Goal: Task Accomplishment & Management: Use online tool/utility

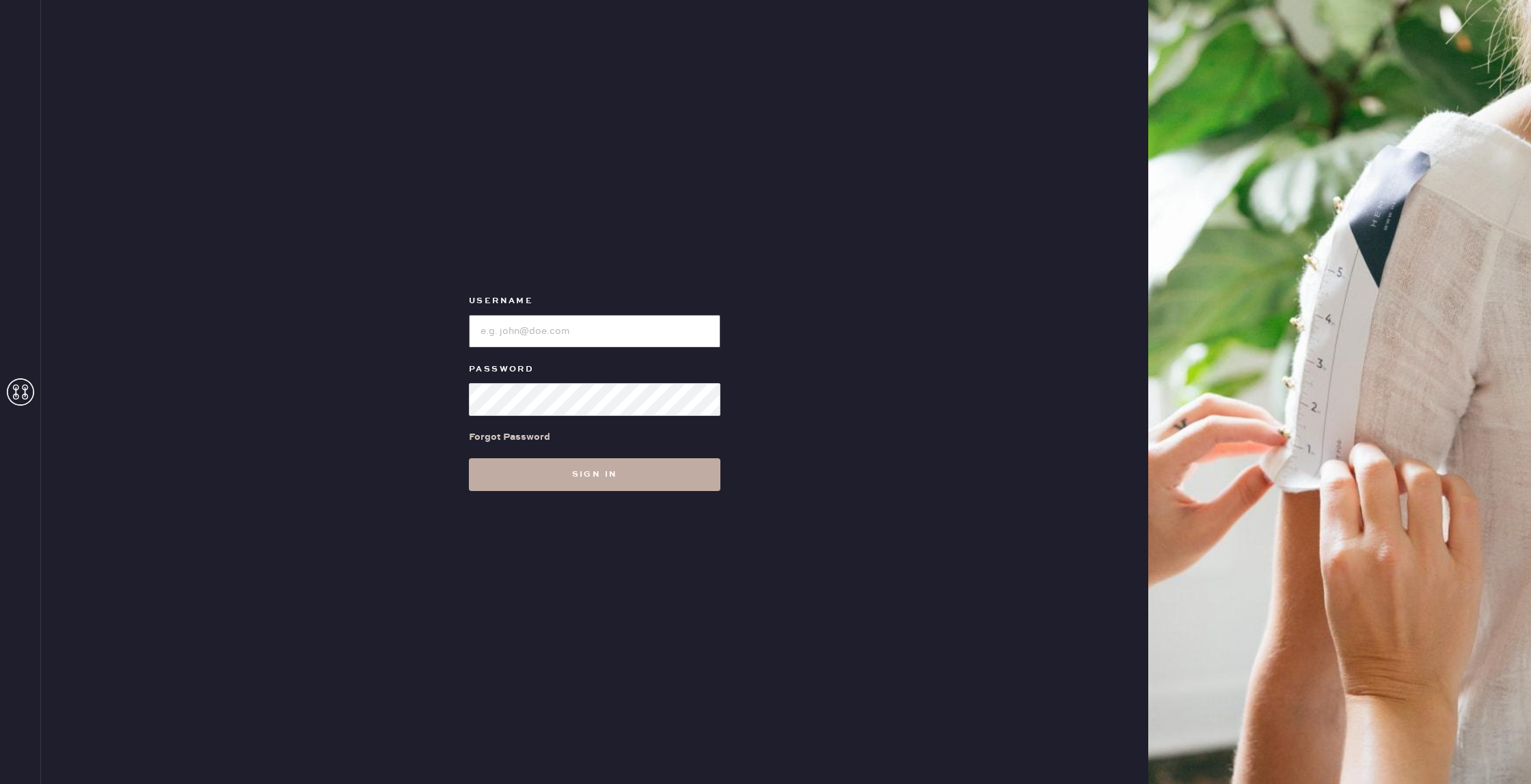
type input "reformationflatiron"
click at [632, 465] on button "Sign in" at bounding box center [595, 475] width 252 height 33
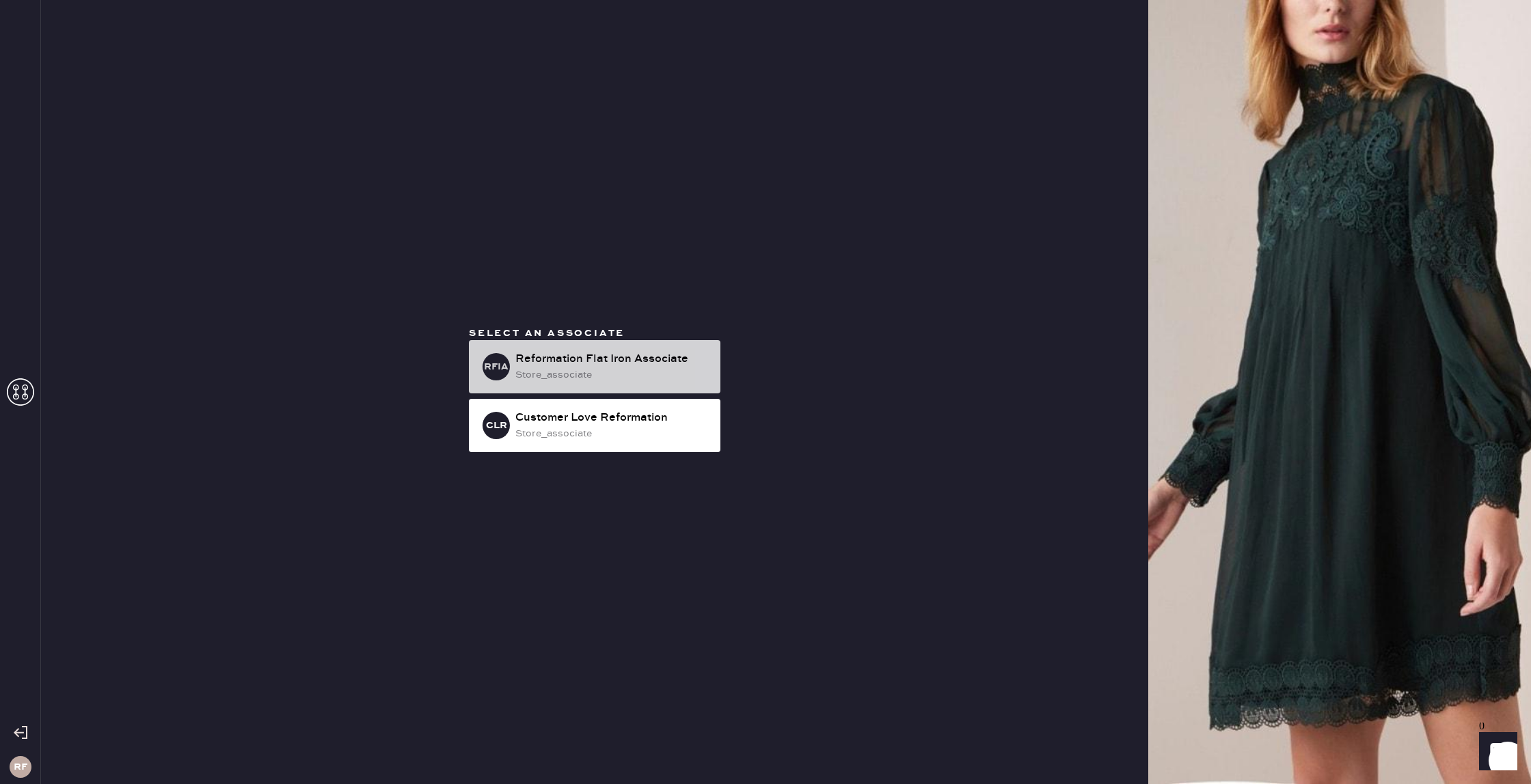
click at [600, 367] on div "Reformation Flat Iron Associate" at bounding box center [612, 359] width 194 height 17
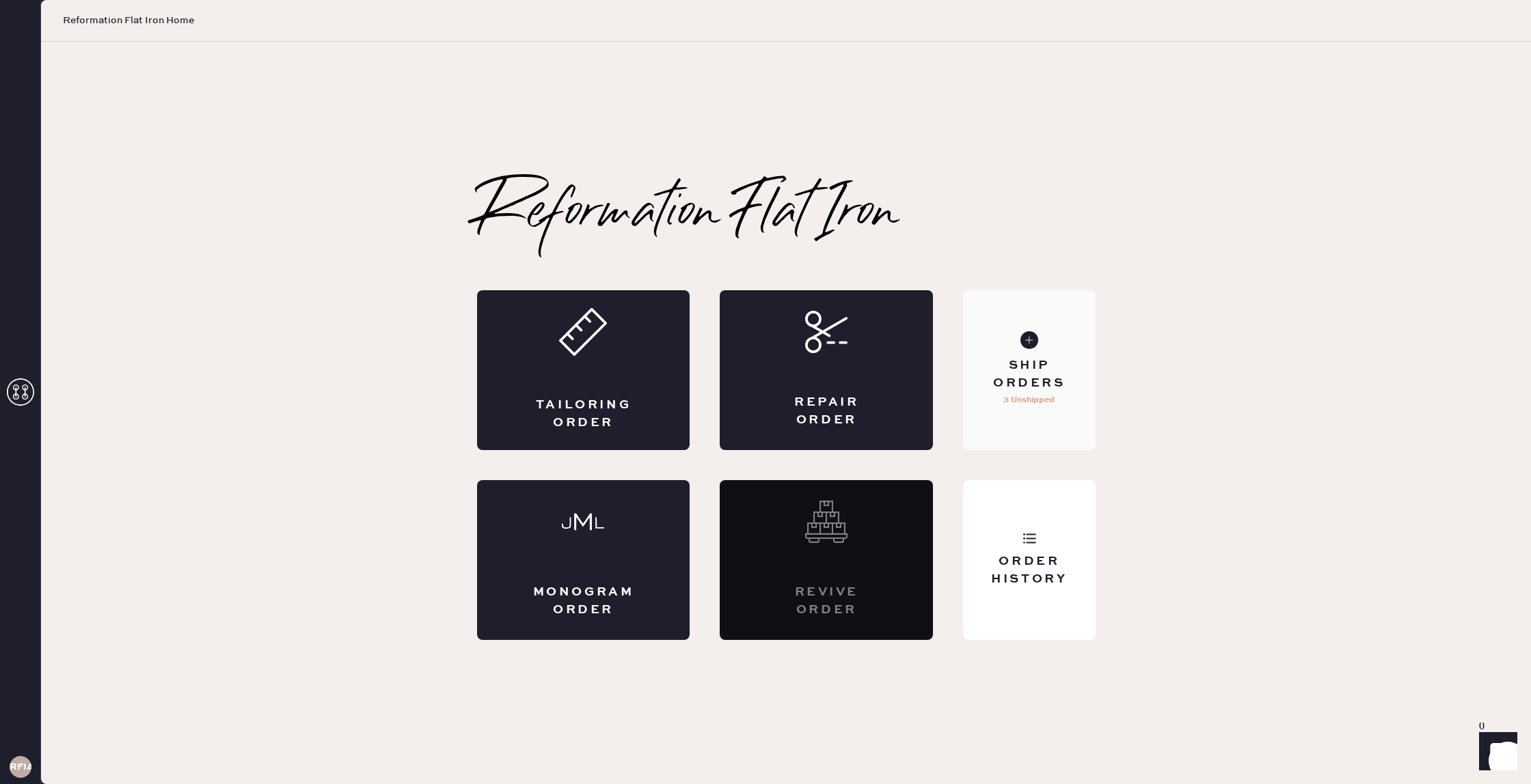
click at [1020, 391] on div "Ship Orders" at bounding box center [1029, 374] width 110 height 34
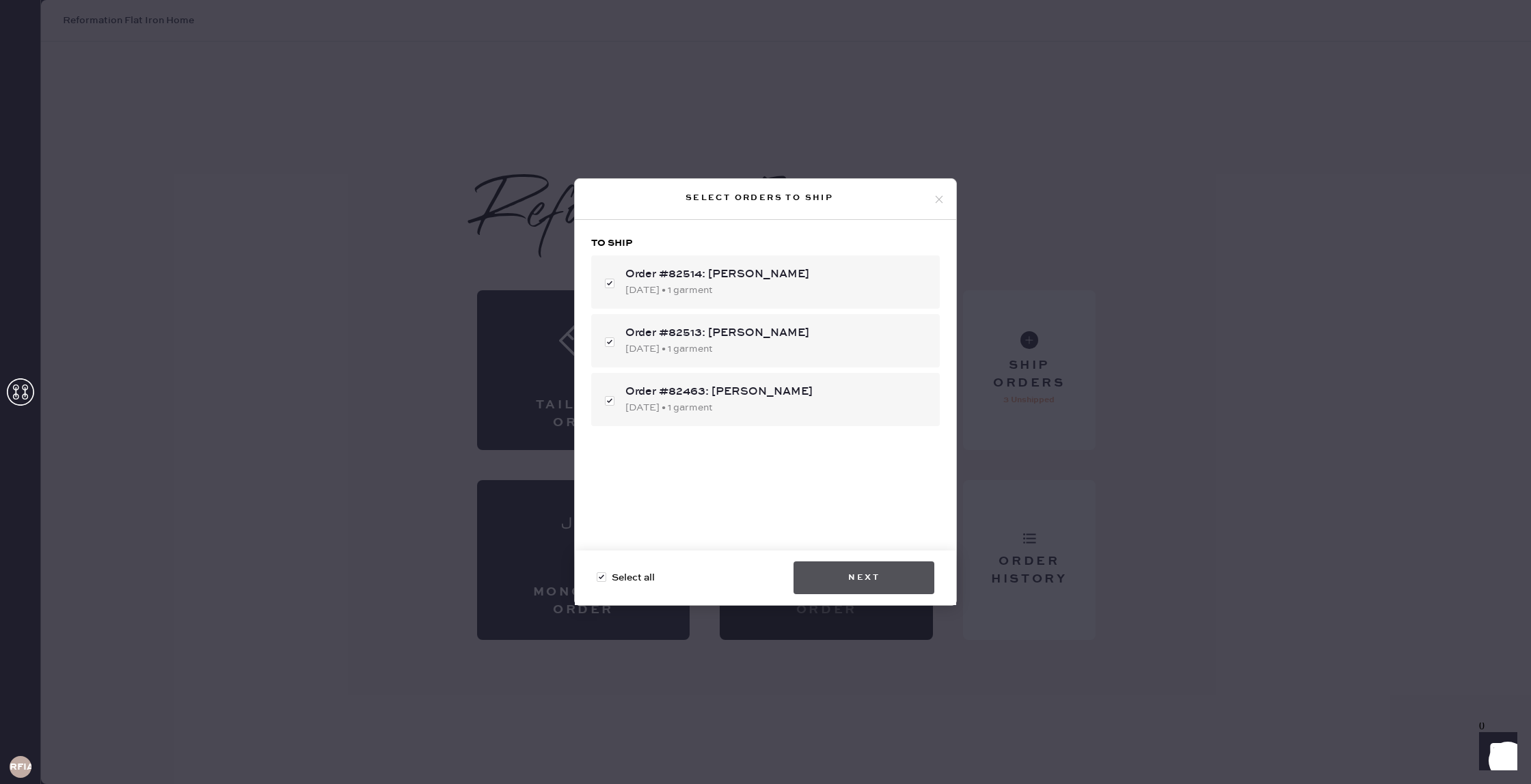
click at [858, 578] on button "Next" at bounding box center [864, 578] width 141 height 33
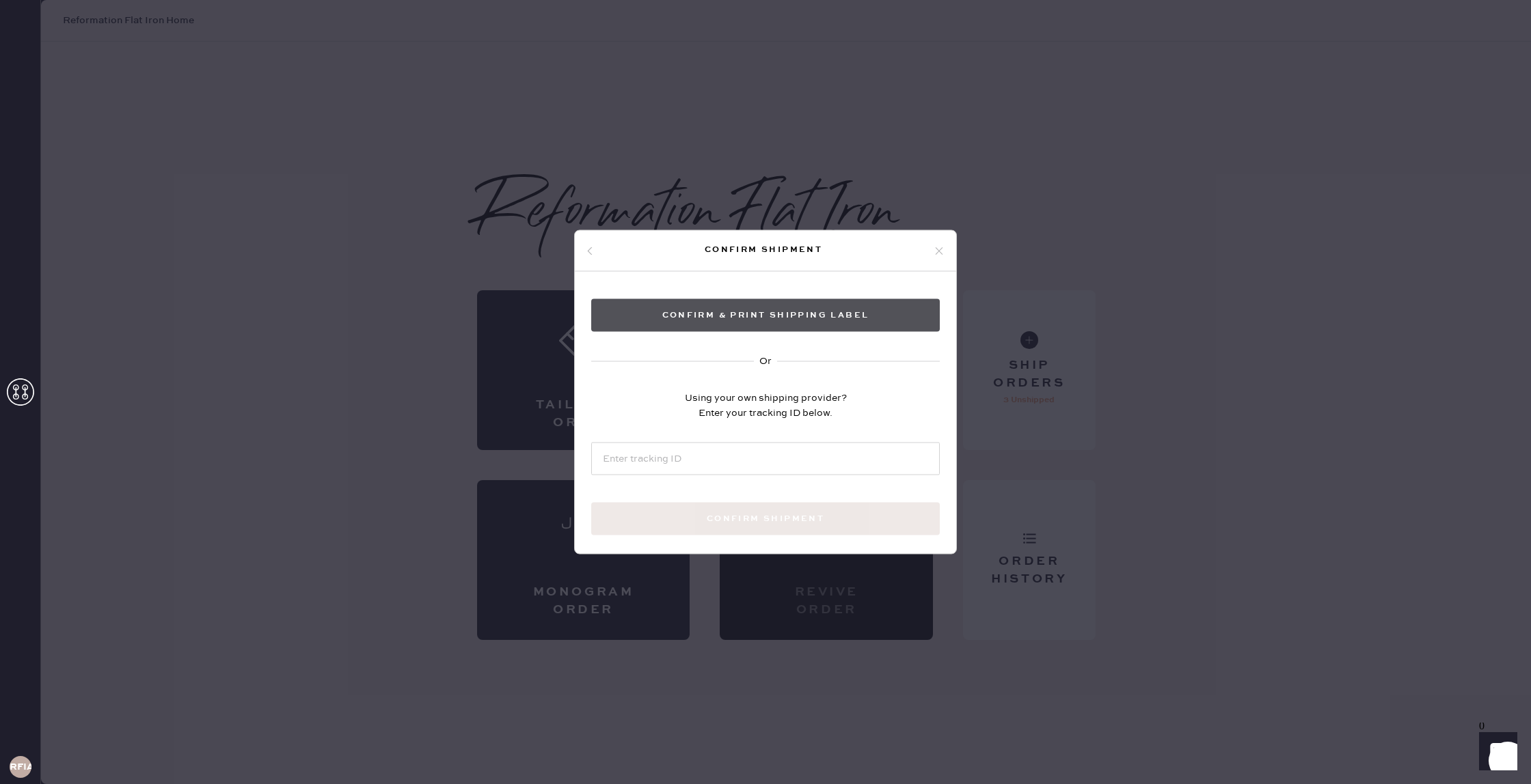
click at [705, 311] on button "Confirm & Print shipping label" at bounding box center [765, 315] width 348 height 33
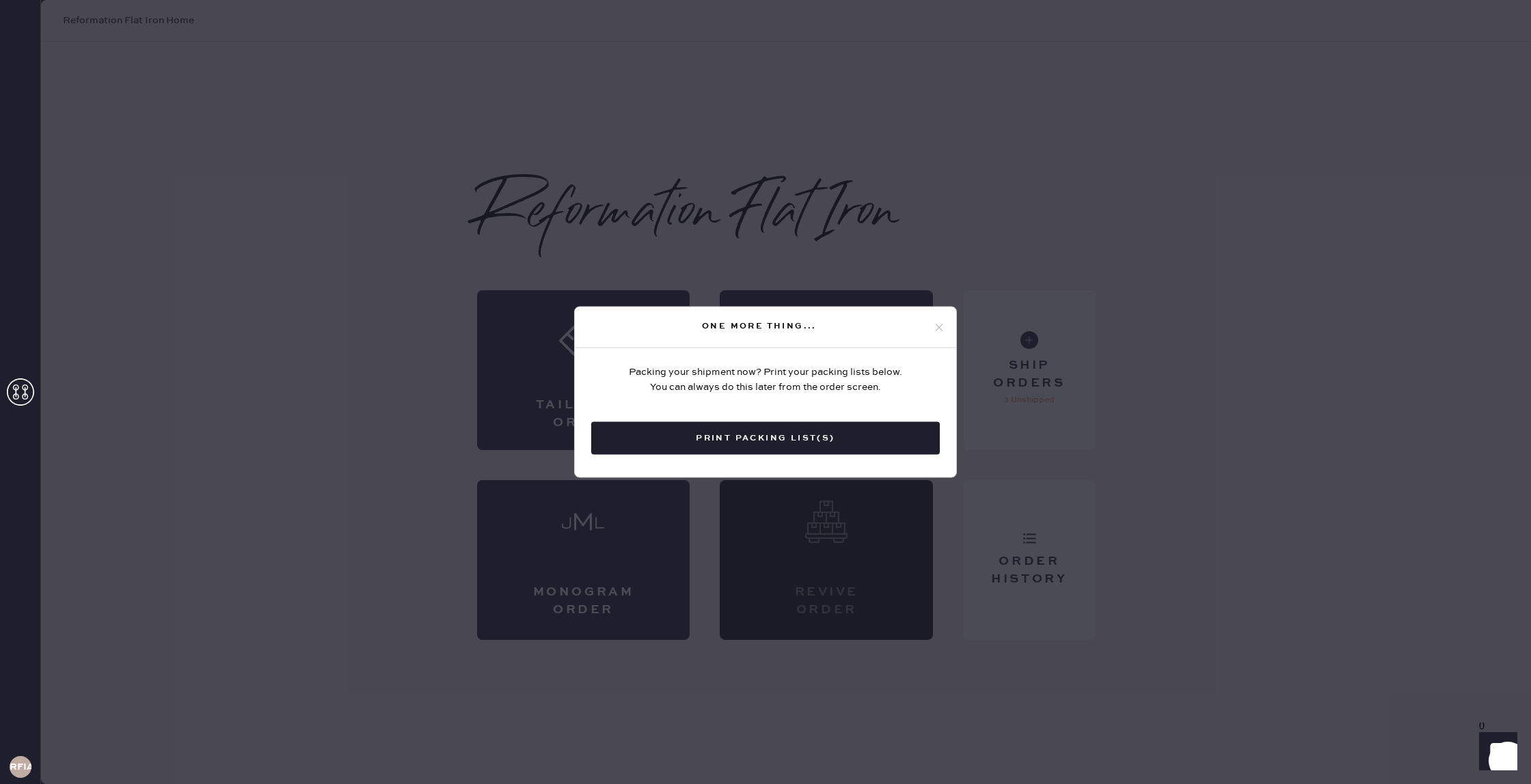
click at [945, 331] on div "One more thing..." at bounding box center [766, 328] width 382 height 41
click at [938, 328] on use at bounding box center [939, 328] width 8 height 8
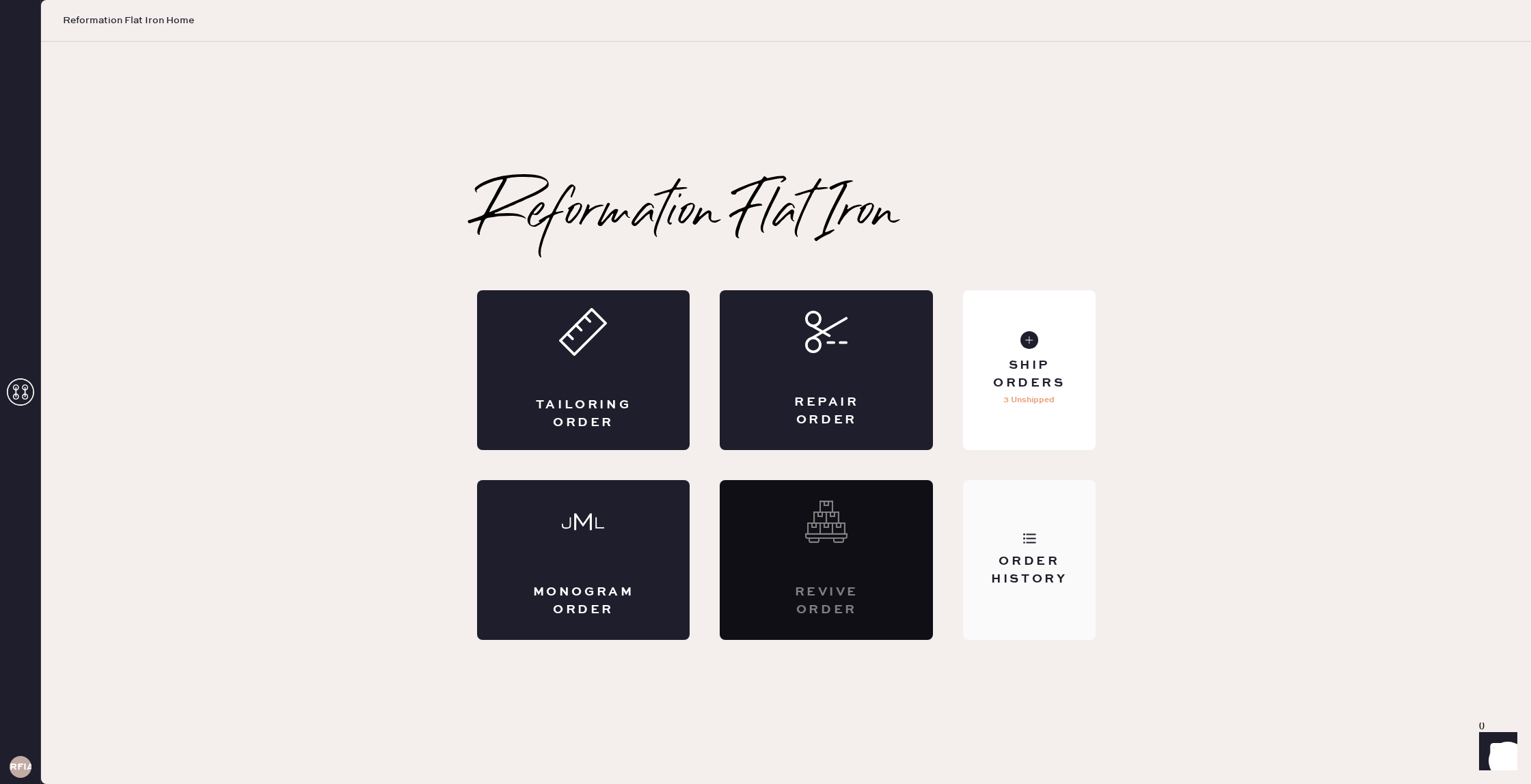
click at [1023, 555] on div "Order History" at bounding box center [1029, 570] width 110 height 34
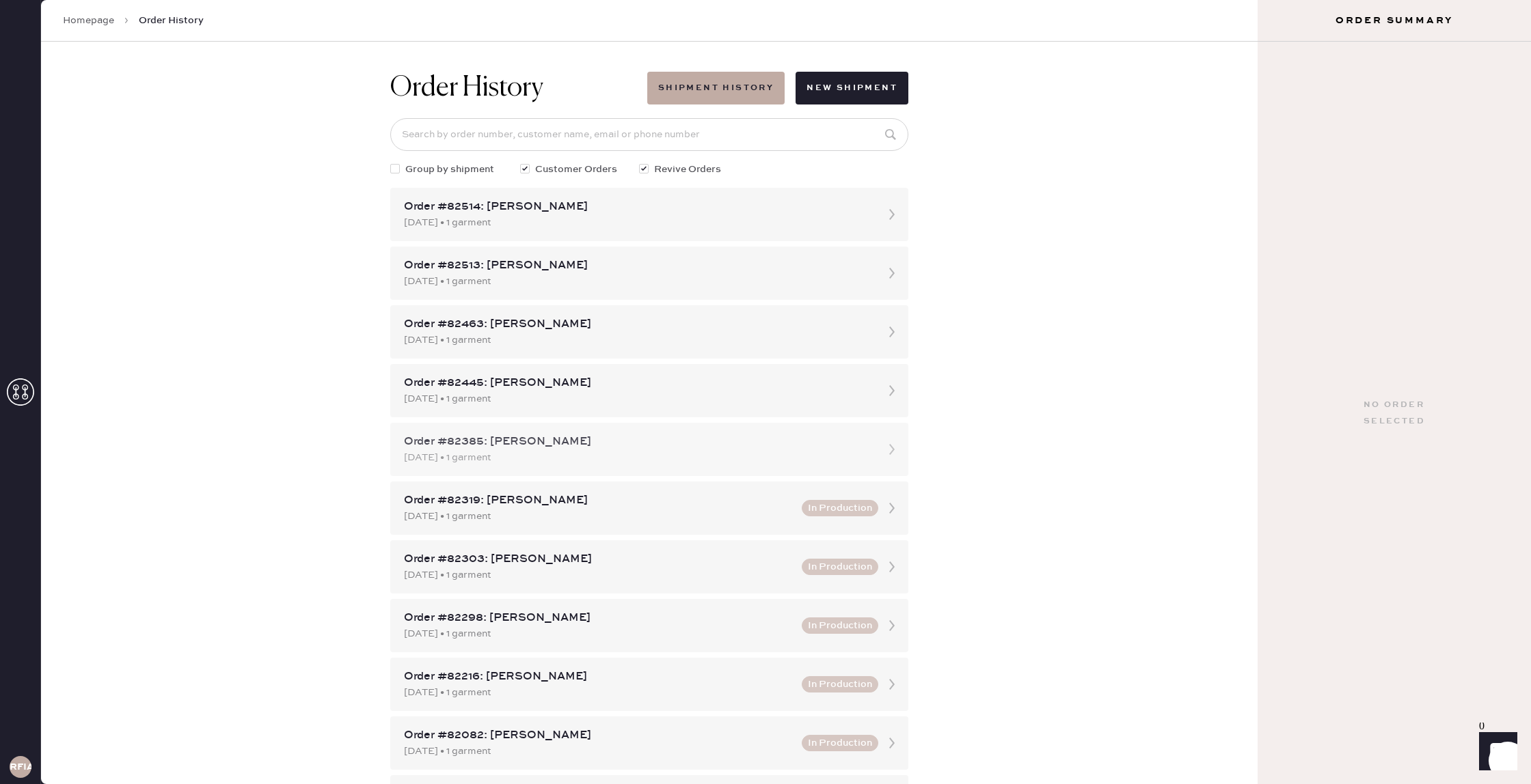
click at [564, 456] on div "[DATE] • 1 garment" at bounding box center [637, 458] width 466 height 15
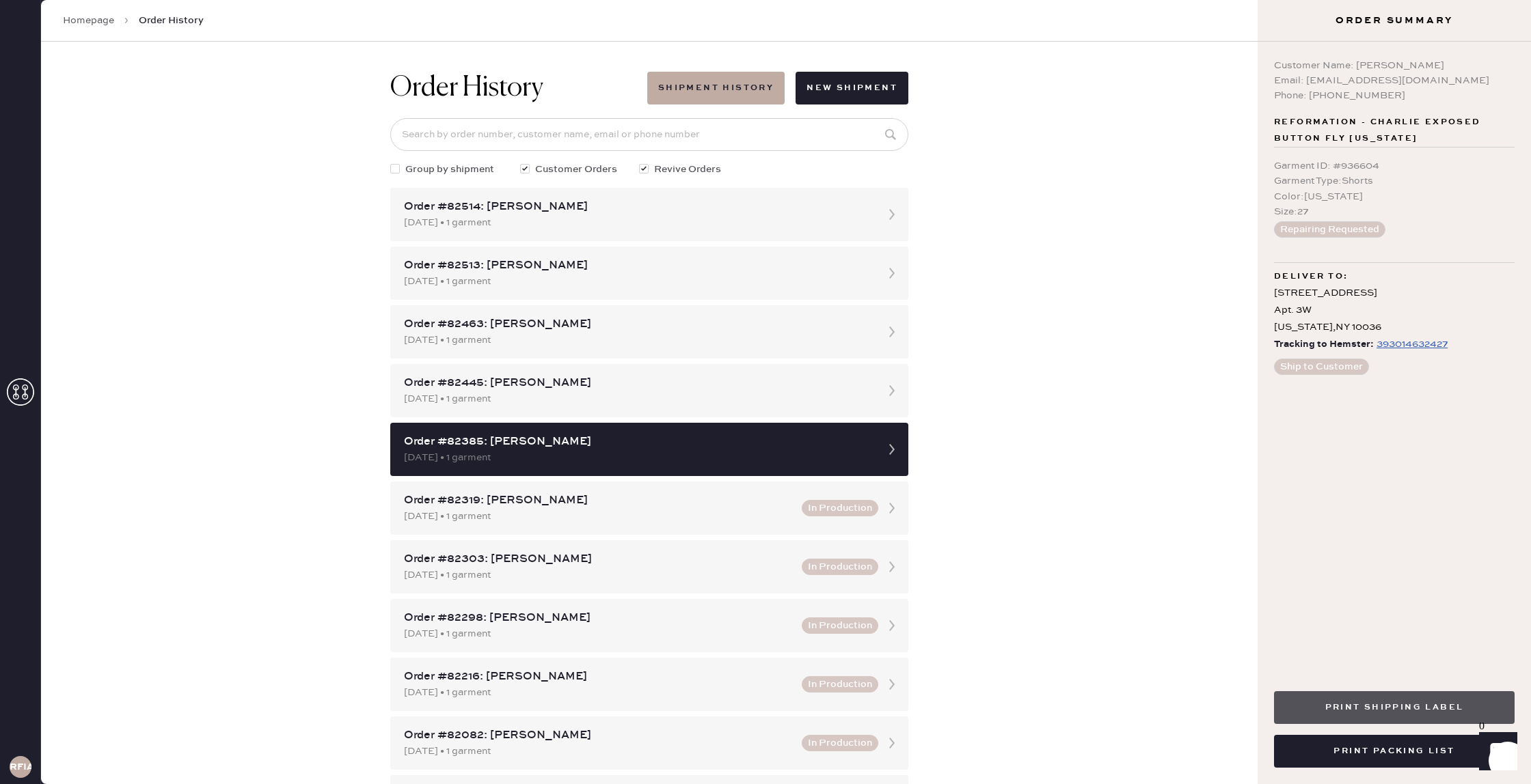
click at [1415, 704] on button "Print Shipping Label" at bounding box center [1394, 707] width 240 height 33
